Goal: Task Accomplishment & Management: Manage account settings

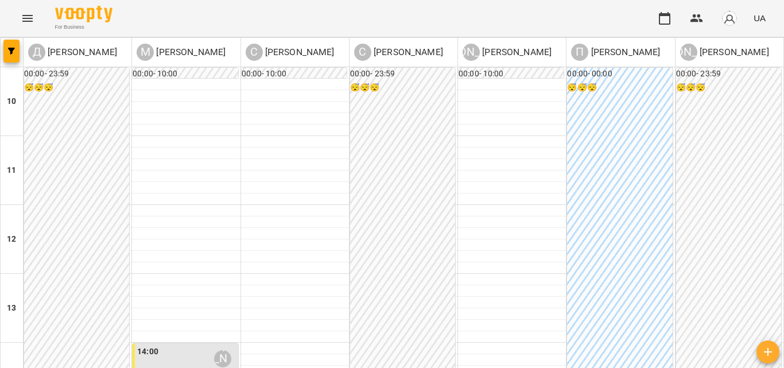
scroll to position [464, 0]
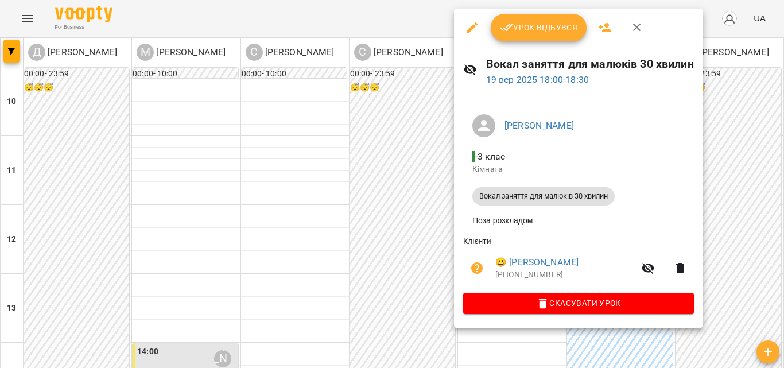
click at [515, 22] on span "Урок відбувся" at bounding box center [539, 28] width 78 height 14
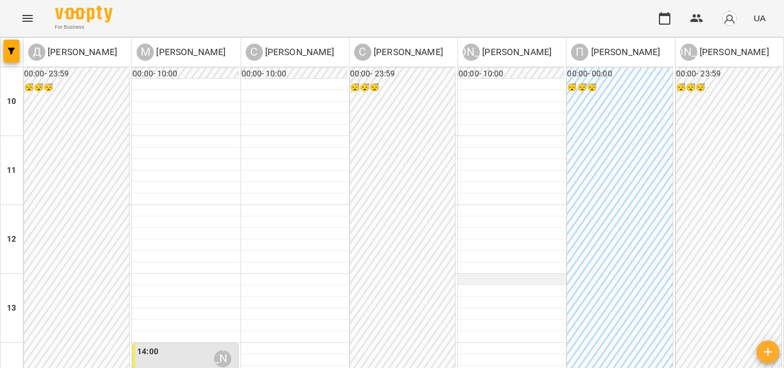
scroll to position [459, 0]
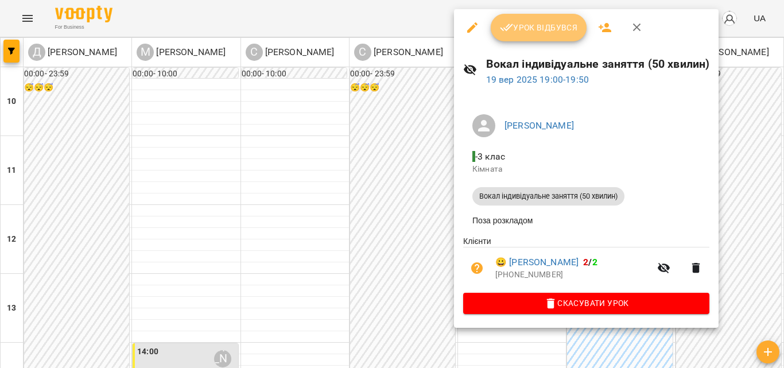
click at [536, 32] on span "Урок відбувся" at bounding box center [539, 28] width 78 height 14
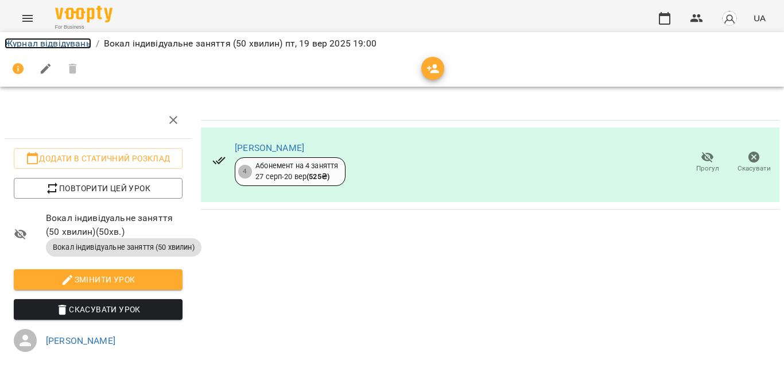
click at [32, 42] on link "Журнал відвідувань" at bounding box center [48, 43] width 87 height 11
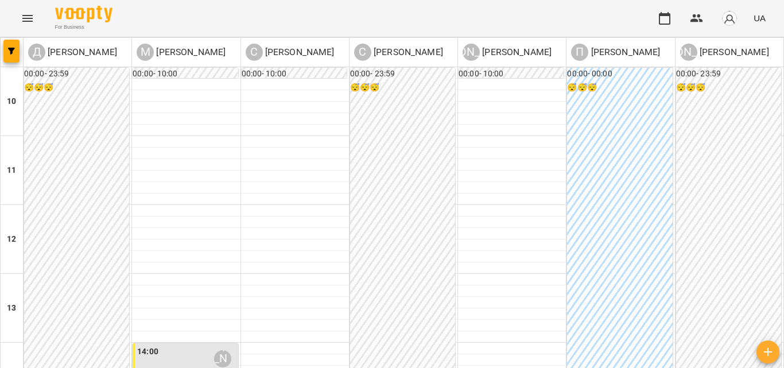
scroll to position [402, 0]
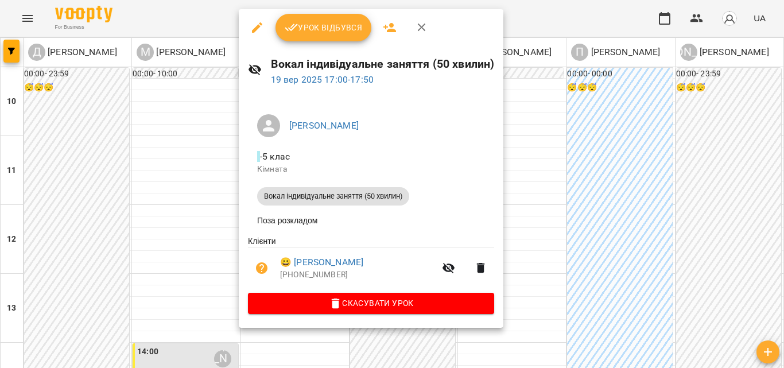
click at [318, 31] on span "Урок відбувся" at bounding box center [324, 28] width 78 height 14
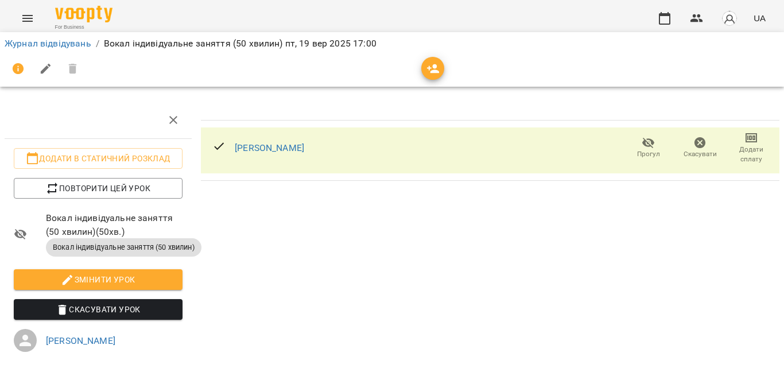
click at [77, 49] on li "Журнал відвідувань" at bounding box center [48, 44] width 87 height 14
click at [75, 40] on link "Журнал відвідувань" at bounding box center [48, 43] width 87 height 11
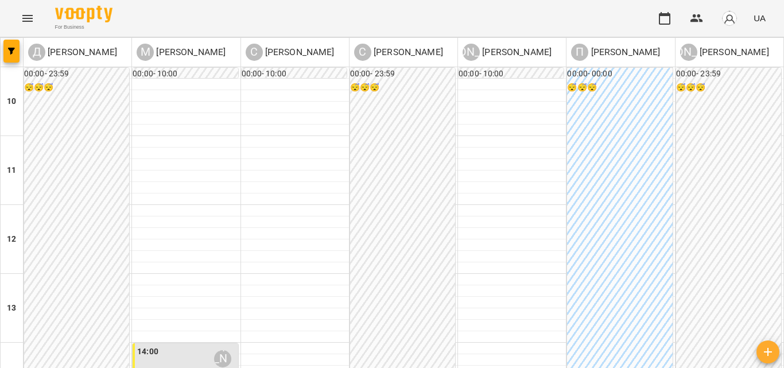
scroll to position [459, 0]
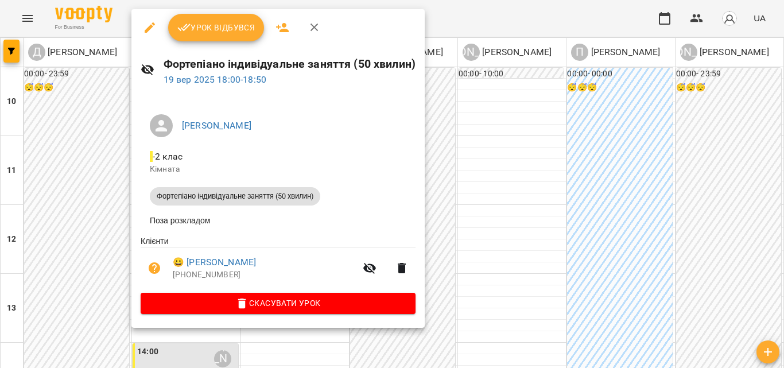
click at [223, 25] on span "Урок відбувся" at bounding box center [216, 28] width 78 height 14
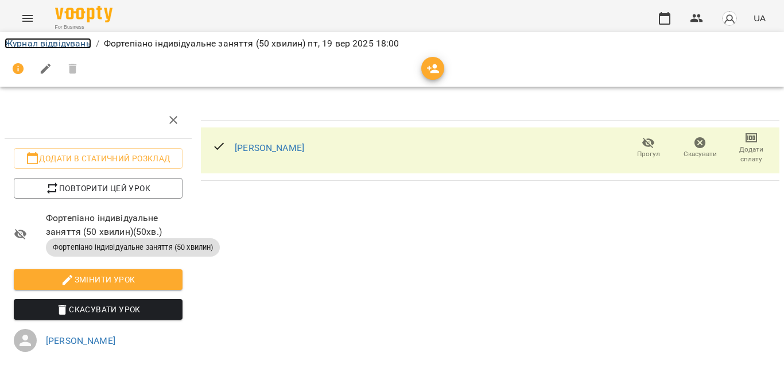
click at [74, 44] on link "Журнал відвідувань" at bounding box center [48, 43] width 87 height 11
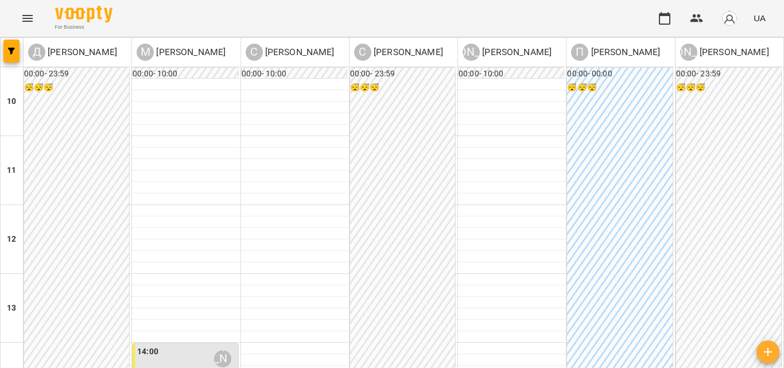
scroll to position [464, 0]
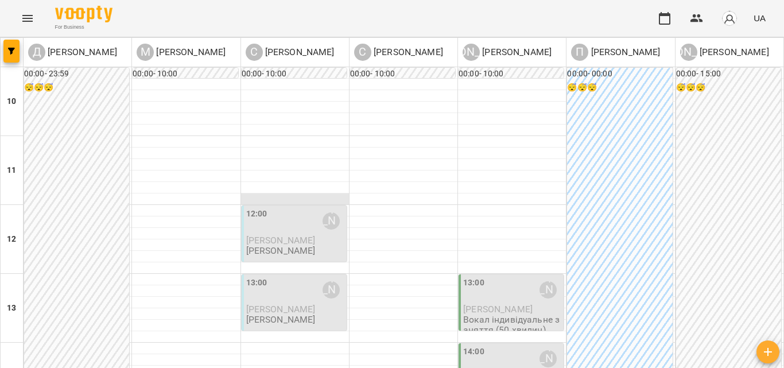
scroll to position [57, 0]
click at [295, 208] on div "12:00 [PERSON_NAME]" at bounding box center [295, 221] width 98 height 26
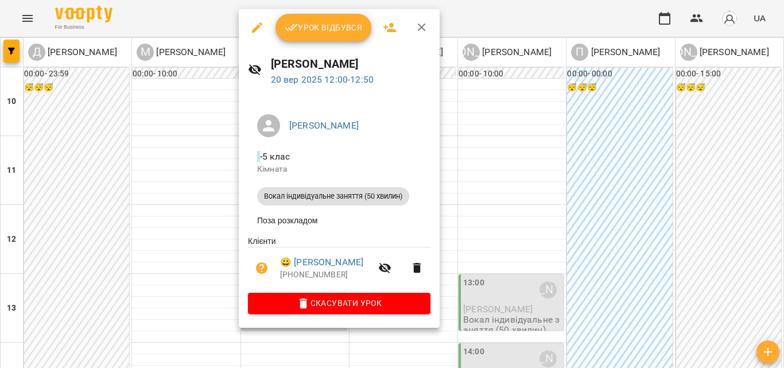
click at [356, 26] on span "Урок відбувся" at bounding box center [324, 28] width 78 height 14
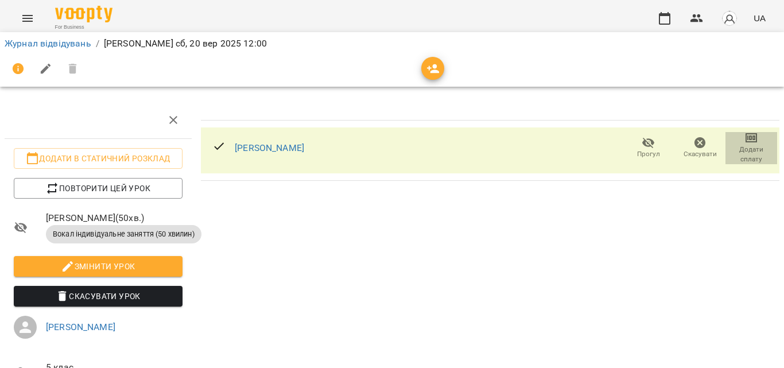
click at [750, 142] on span "Додати сплату" at bounding box center [751, 147] width 38 height 33
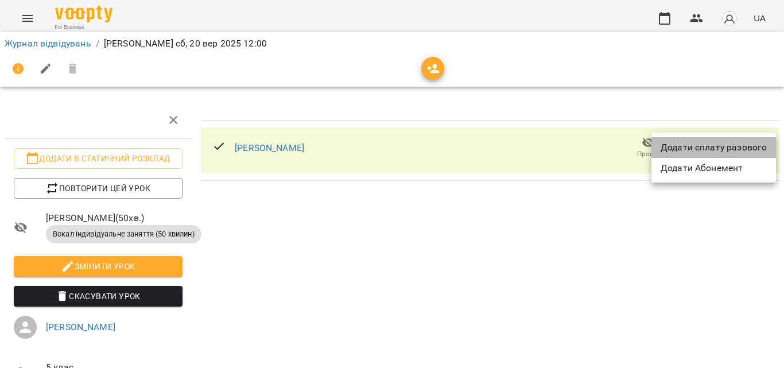
click at [714, 154] on li "Додати сплату разового" at bounding box center [713, 147] width 124 height 21
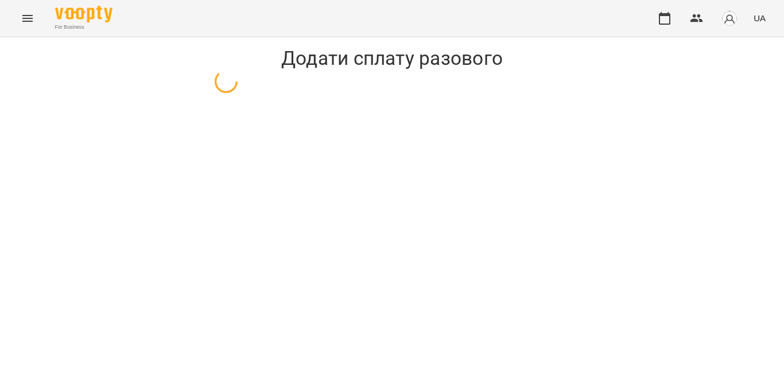
select select "**********"
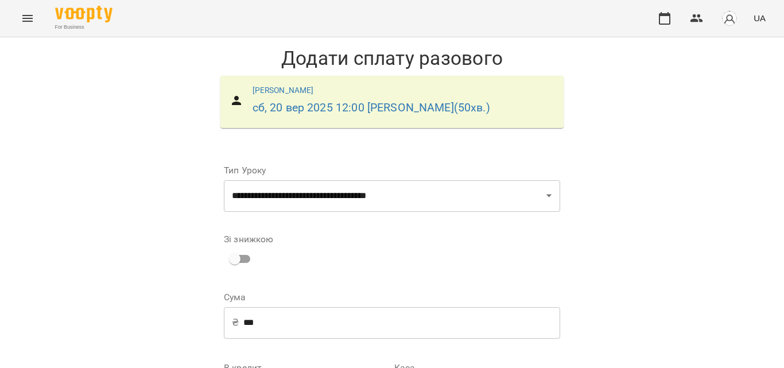
scroll to position [115, 0]
select select "****"
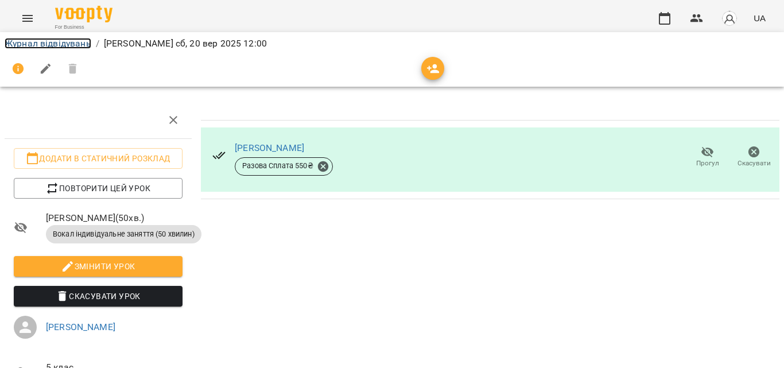
click at [66, 40] on link "Журнал відвідувань" at bounding box center [48, 43] width 87 height 11
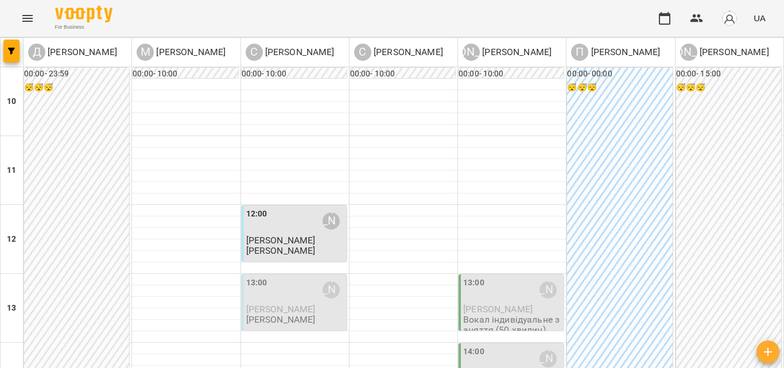
scroll to position [115, 0]
click at [265, 303] on span "[PERSON_NAME]" at bounding box center [280, 308] width 69 height 11
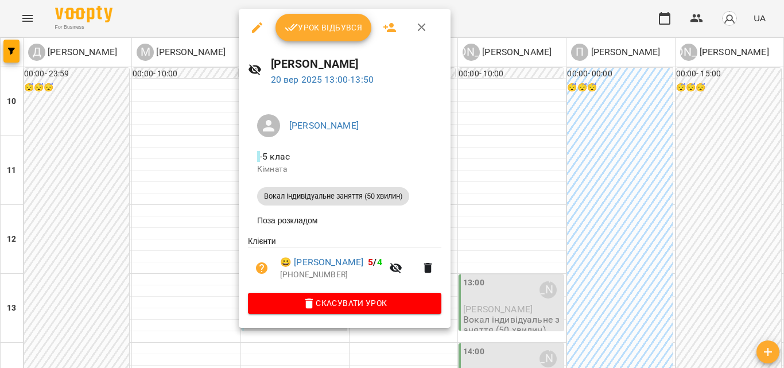
click at [325, 33] on span "Урок відбувся" at bounding box center [324, 28] width 78 height 14
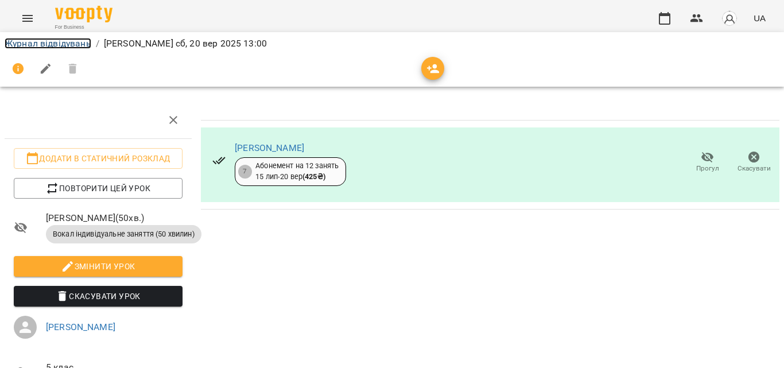
click at [79, 43] on link "Журнал відвідувань" at bounding box center [48, 43] width 87 height 11
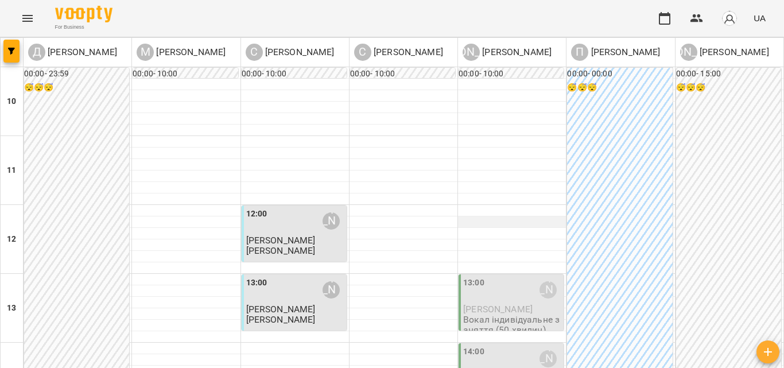
scroll to position [115, 0]
click at [503, 277] on div "13:00 [PERSON_NAME]" at bounding box center [512, 290] width 98 height 26
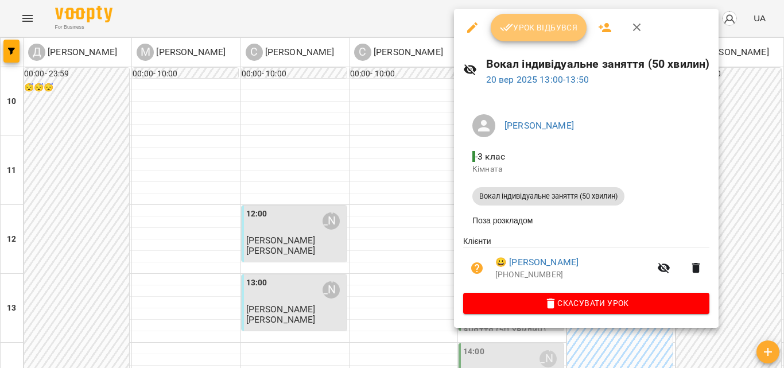
click at [555, 22] on span "Урок відбувся" at bounding box center [539, 28] width 78 height 14
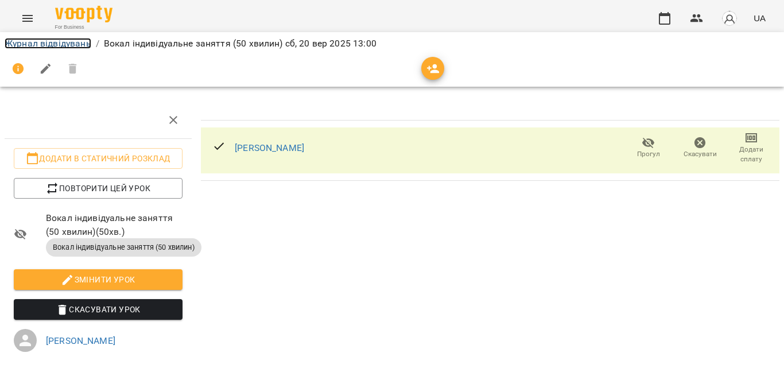
click at [38, 47] on link "Журнал відвідувань" at bounding box center [48, 43] width 87 height 11
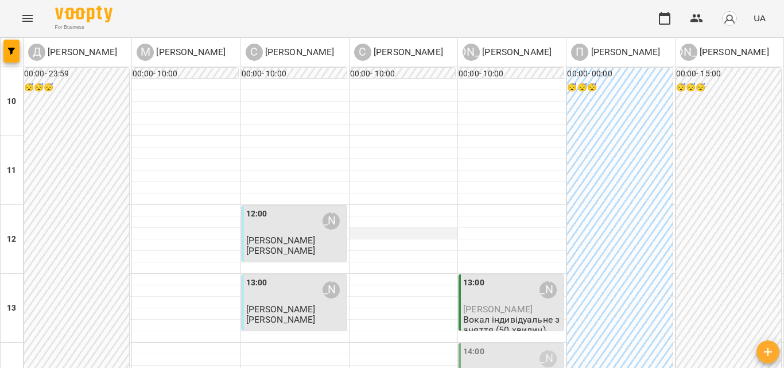
scroll to position [172, 0]
